Goal: Task Accomplishment & Management: Use online tool/utility

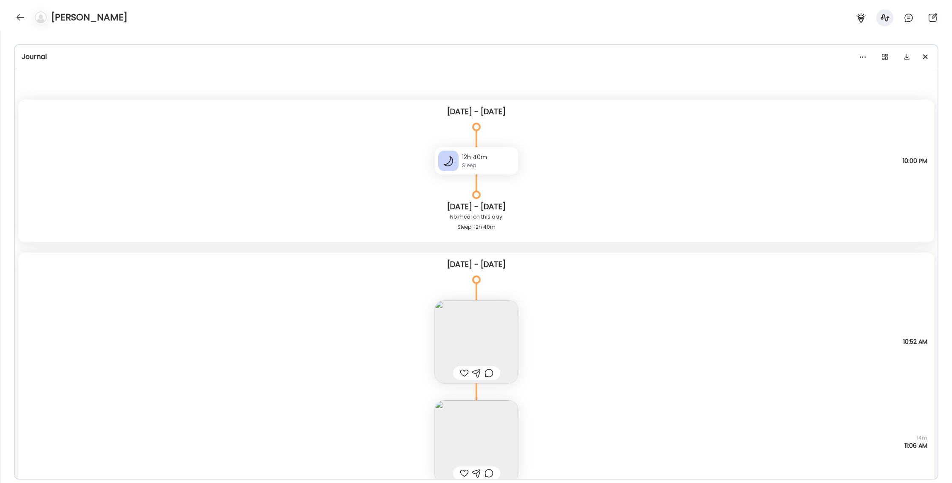
scroll to position [108, 0]
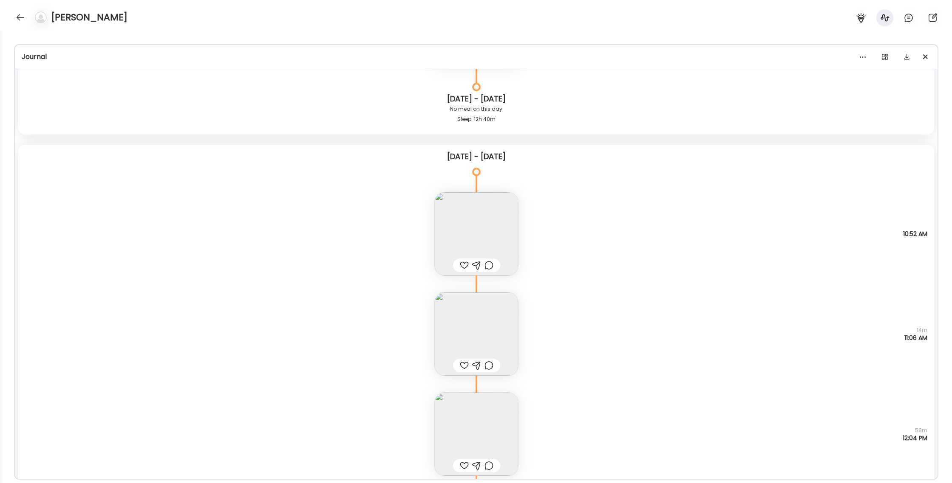
click at [470, 229] on img at bounding box center [476, 233] width 83 height 83
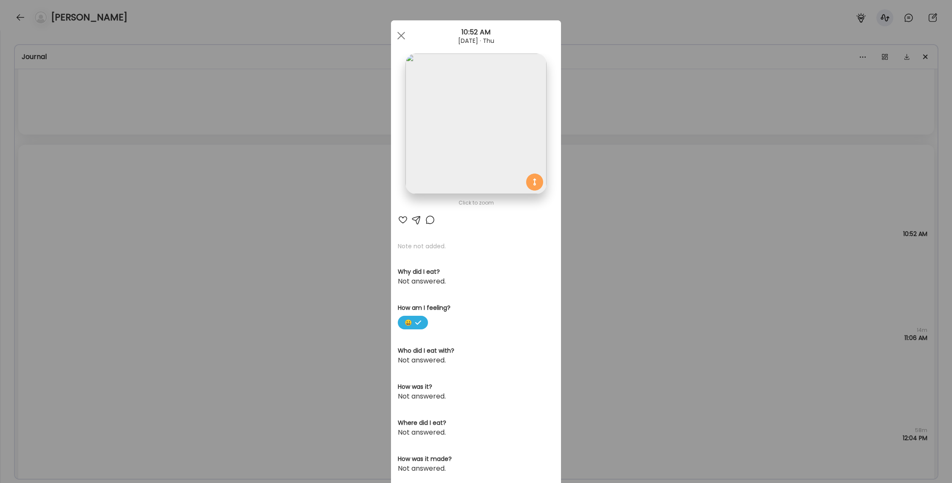
click at [594, 189] on div "Ate Coach Dashboard Wahoo! It’s official Take a moment to set up your Coach Pro…" at bounding box center [476, 241] width 952 height 483
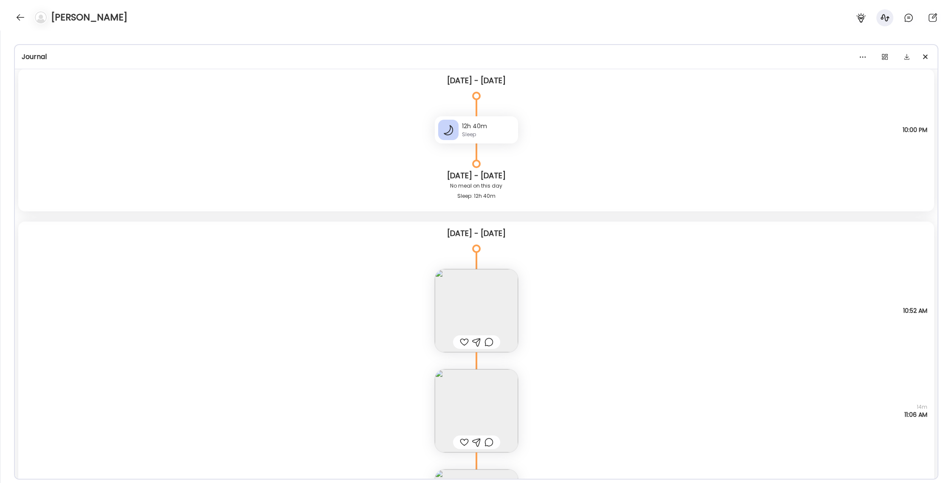
scroll to position [29, 0]
click at [20, 17] on div at bounding box center [21, 18] width 14 height 14
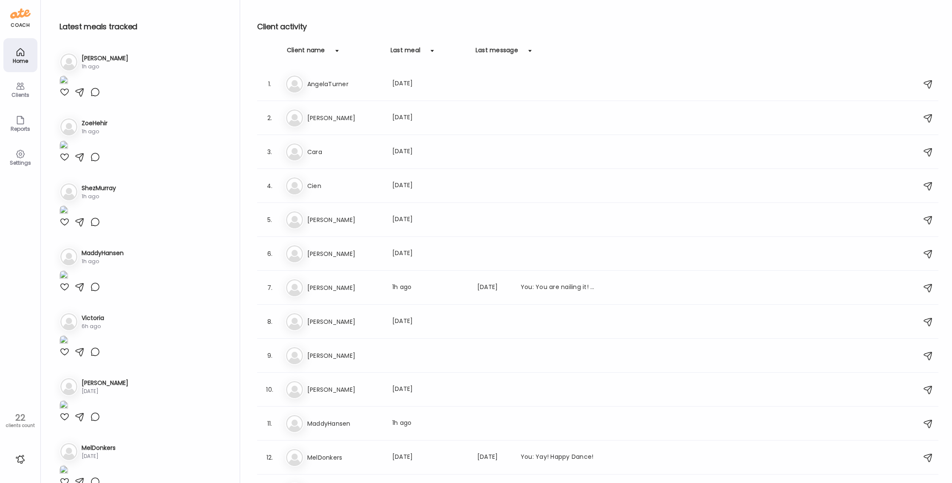
click at [13, 98] on div "Clients" at bounding box center [20, 95] width 31 height 6
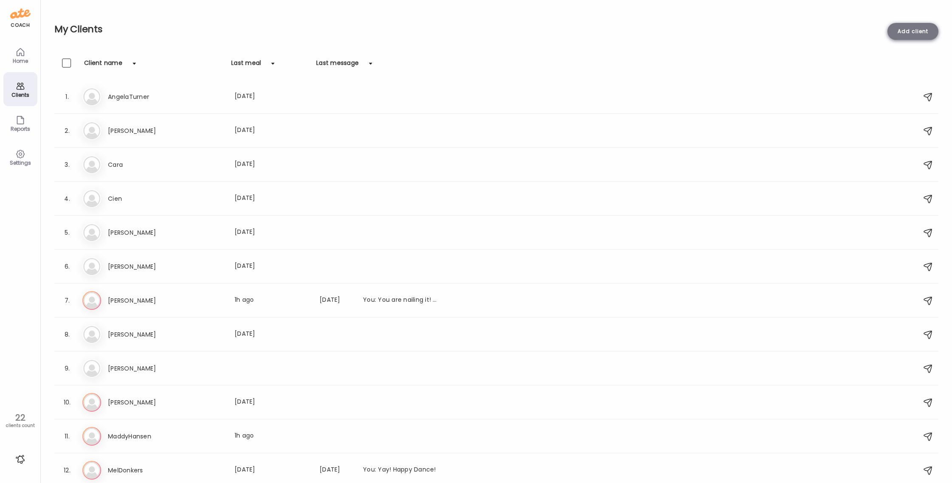
click at [910, 37] on div "Add client" at bounding box center [912, 31] width 51 height 17
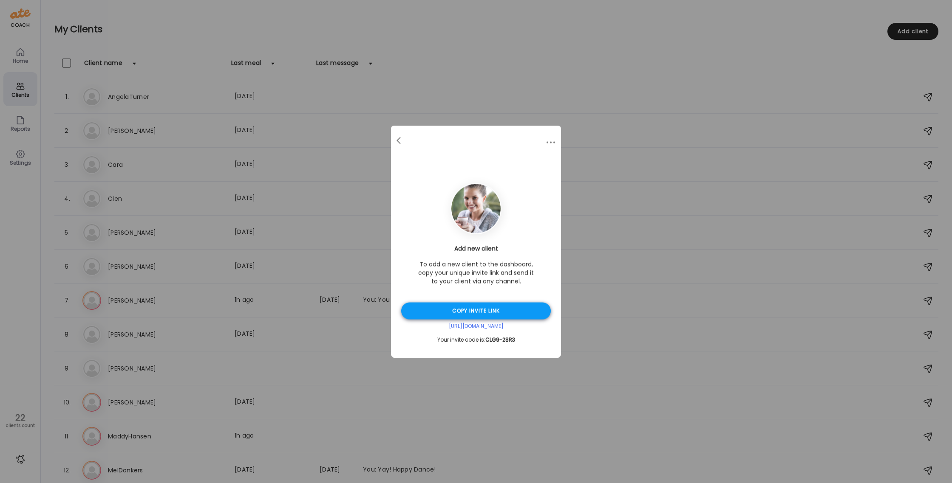
drag, startPoint x: 511, startPoint y: 308, endPoint x: 512, endPoint y: 304, distance: 4.6
click at [511, 308] on div "Copy invite link" at bounding box center [476, 311] width 150 height 17
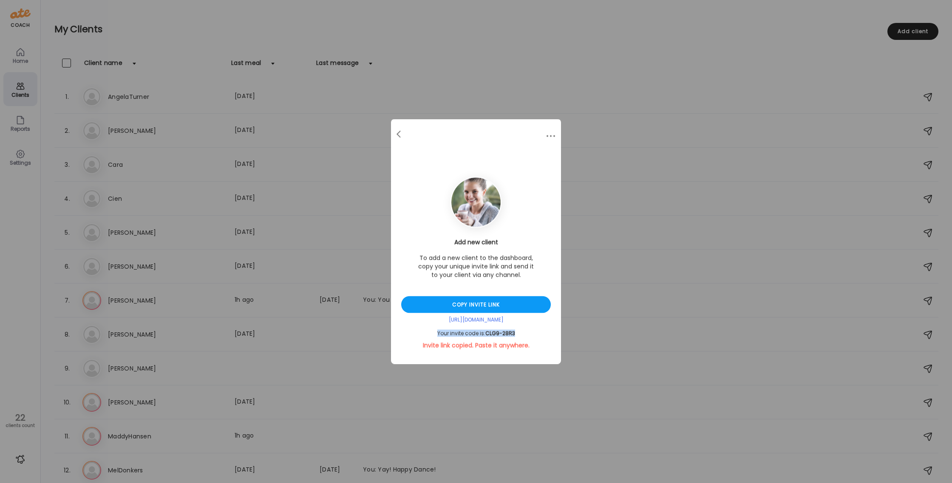
drag, startPoint x: 522, startPoint y: 336, endPoint x: 434, endPoint y: 333, distance: 88.0
click at [434, 333] on div "Your invite code is: CLG9-28R3" at bounding box center [476, 334] width 150 height 7
copy div "Your invite code is: CLG9-28R3"
click at [524, 94] on div "Ate Coach Dashboard Wahoo! It’s official Take a moment to set up your Coach Pro…" at bounding box center [476, 241] width 952 height 483
